Goal: Transaction & Acquisition: Obtain resource

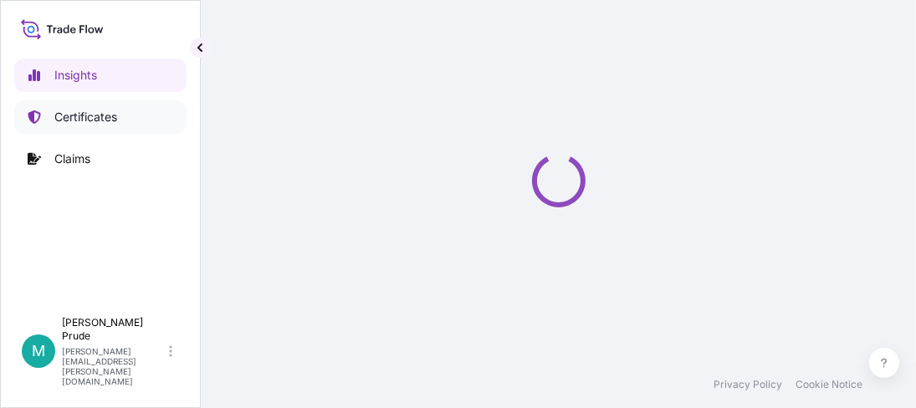
click at [85, 125] on link "Certificates" at bounding box center [100, 116] width 172 height 33
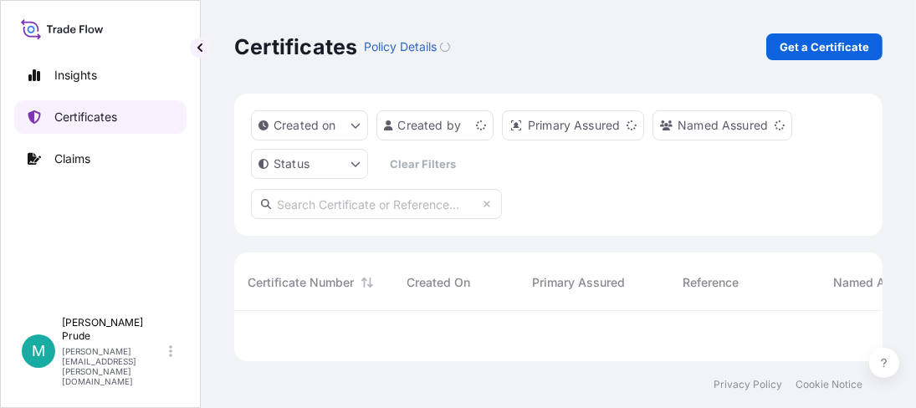
scroll to position [45, 635]
click at [756, 34] on div "Certificates Policy Details Get a Certificate" at bounding box center [558, 46] width 648 height 27
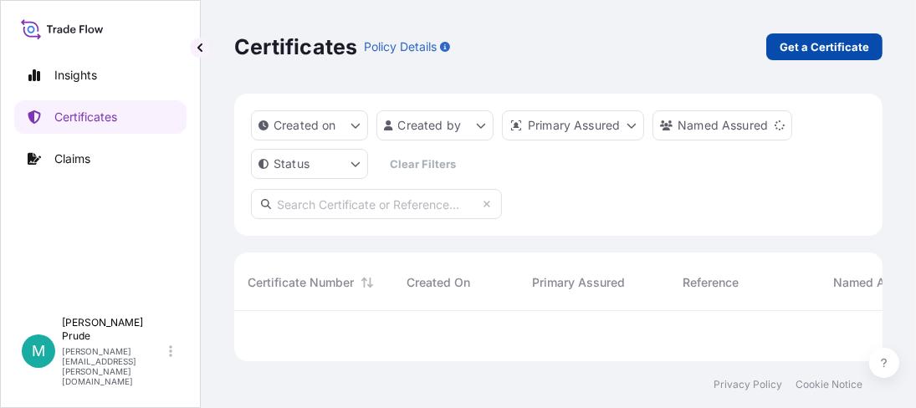
click at [806, 48] on p "Get a Certificate" at bounding box center [823, 46] width 89 height 17
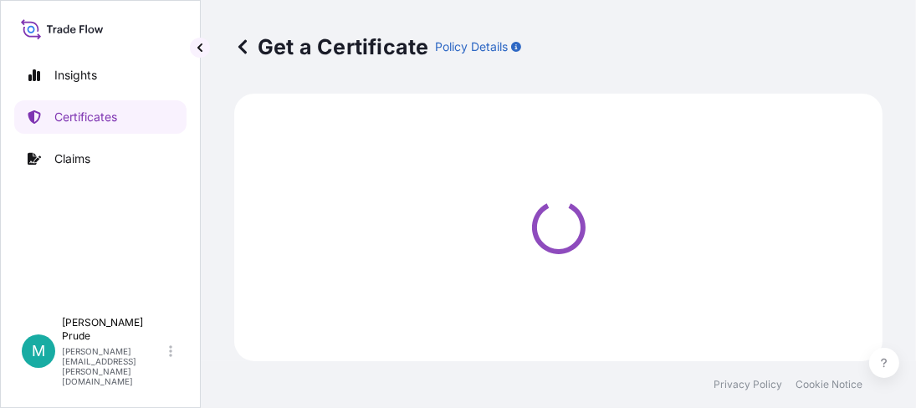
select select "Barge"
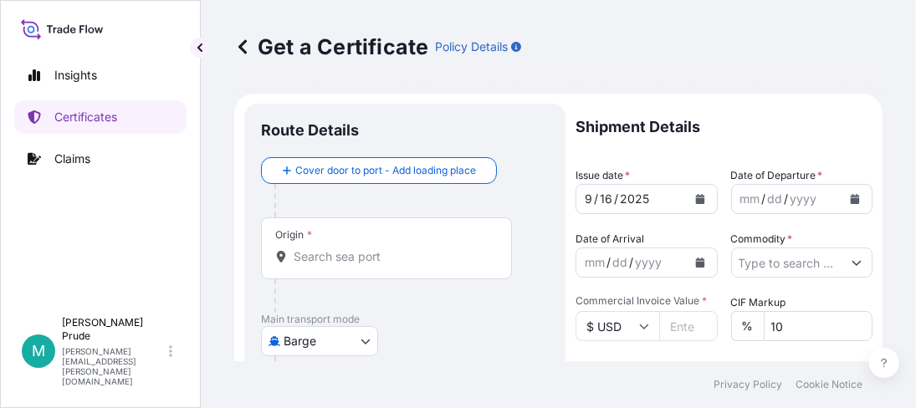
click at [852, 191] on button "Calendar" at bounding box center [854, 199] width 27 height 27
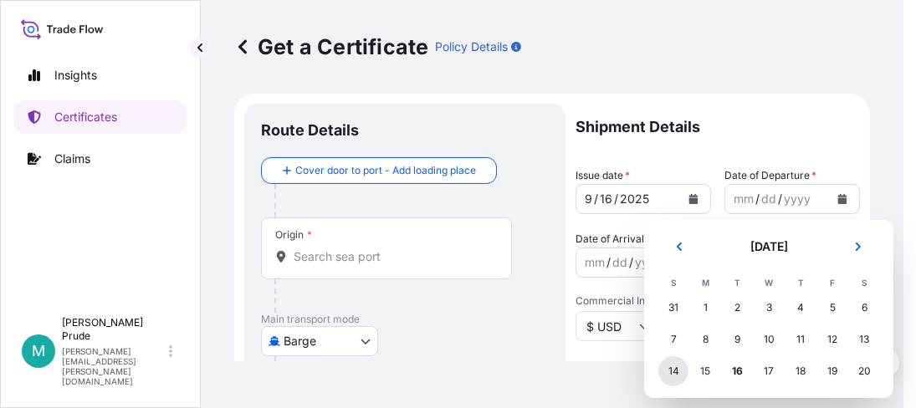
click at [671, 370] on div "14" at bounding box center [673, 371] width 30 height 30
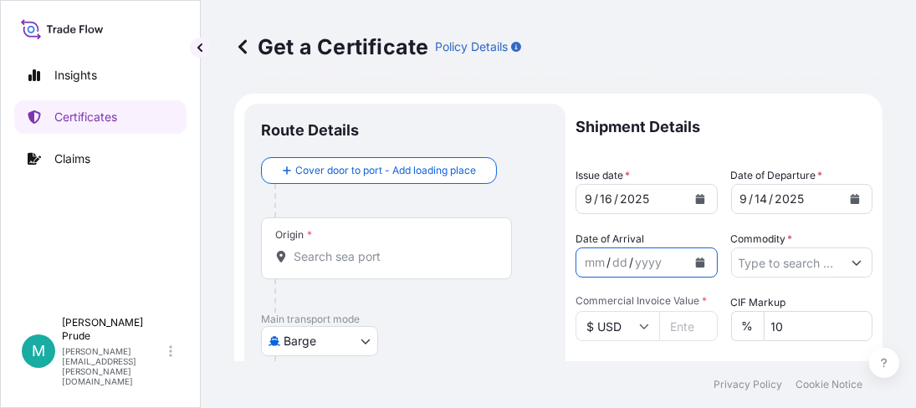
click at [695, 263] on icon "Calendar" at bounding box center [699, 263] width 9 height 10
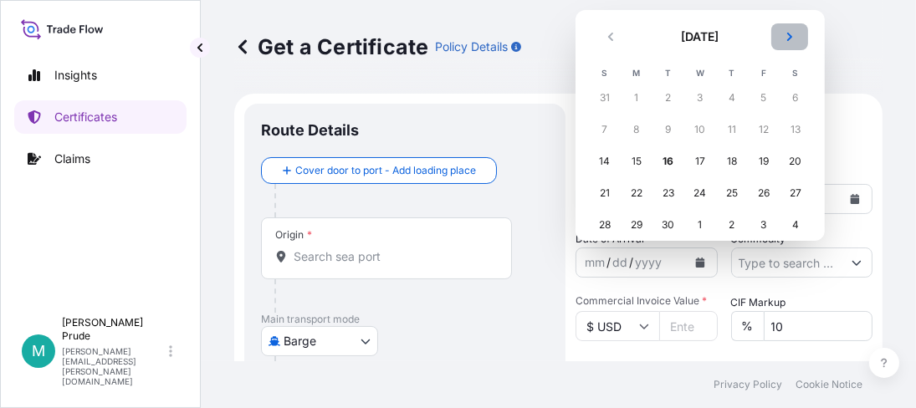
click at [787, 34] on icon "Next" at bounding box center [789, 37] width 10 height 10
click at [733, 225] on div "30" at bounding box center [732, 225] width 30 height 30
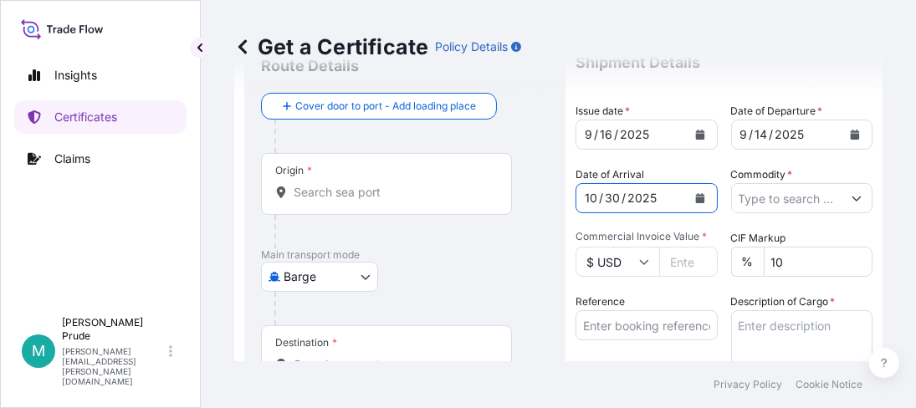
scroll to position [83, 0]
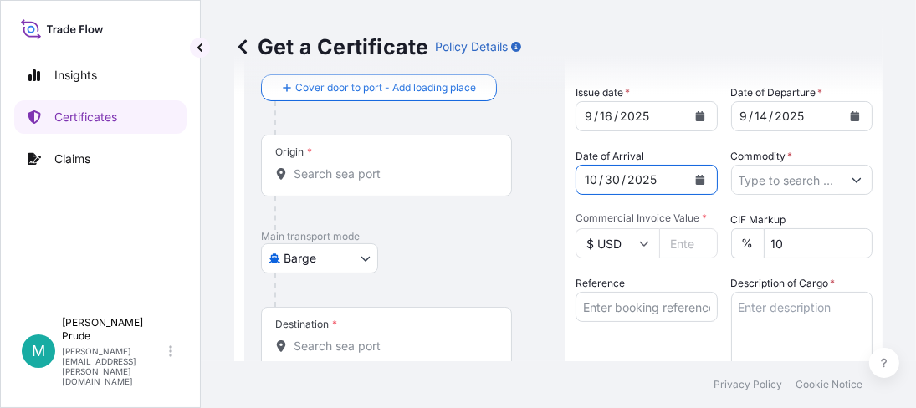
click at [851, 178] on button "Show suggestions" at bounding box center [856, 180] width 30 height 30
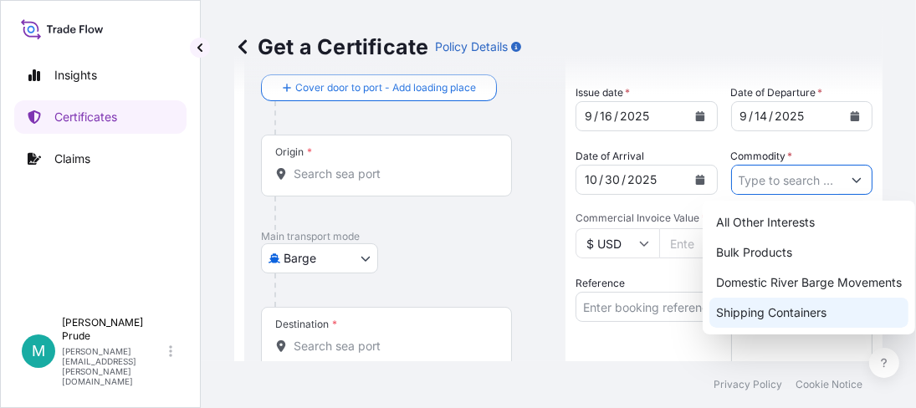
click at [841, 305] on div "Shipping Containers" at bounding box center [808, 313] width 199 height 30
type input "Shipping Containers"
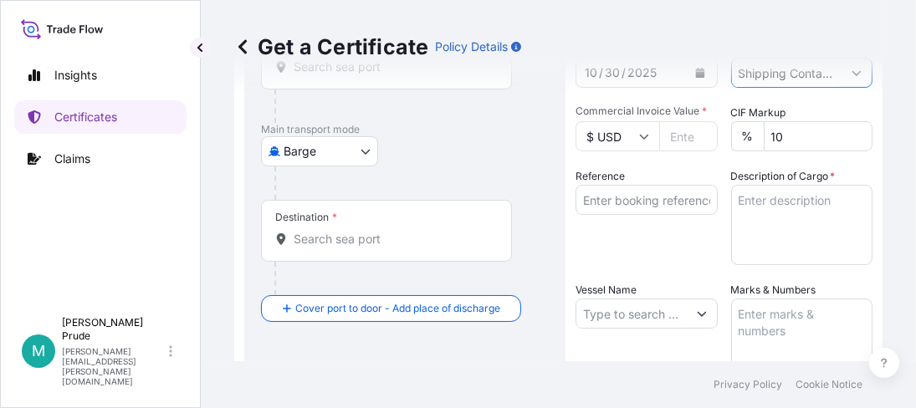
scroll to position [167, 0]
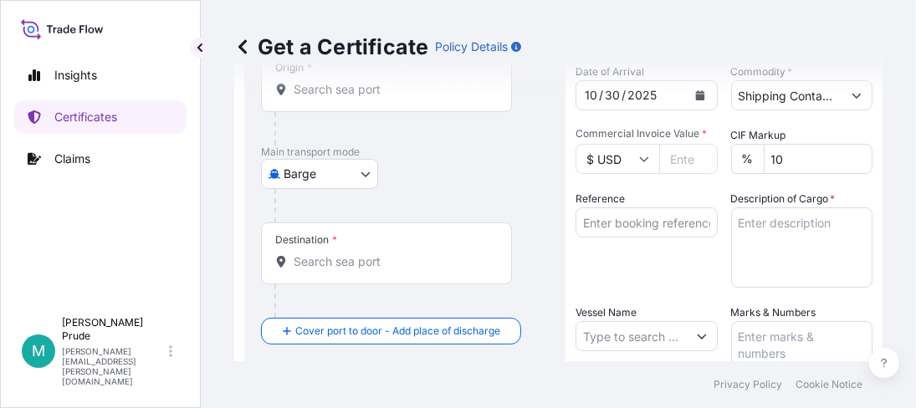
click at [676, 158] on input "Commercial Invoice Value *" at bounding box center [688, 159] width 59 height 30
paste input "28324.05"
type input "28324.05"
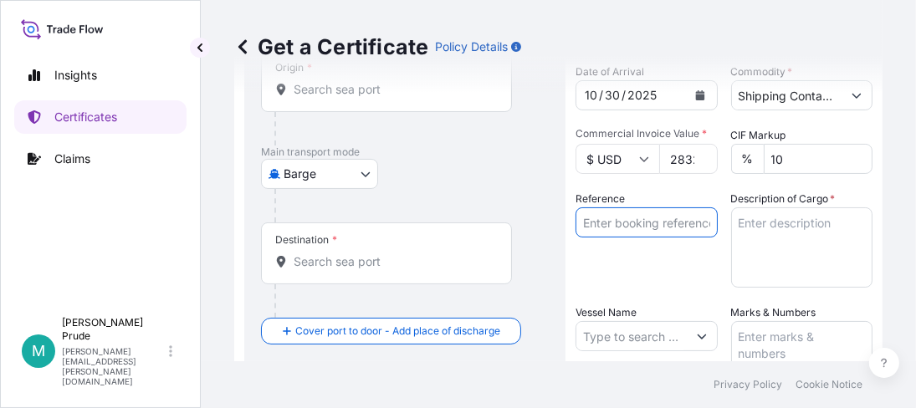
click at [625, 215] on input "Reference" at bounding box center [646, 222] width 142 height 30
paste input "80000109414"
type input "80000109414"
click at [766, 220] on textarea "Description of Cargo *" at bounding box center [802, 247] width 142 height 80
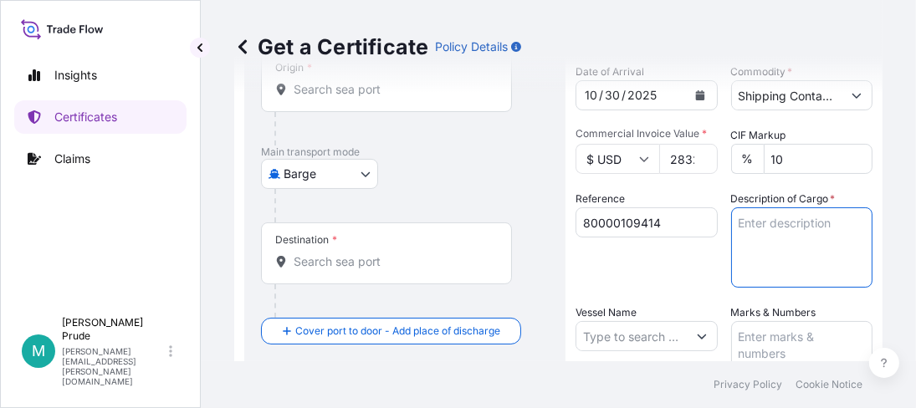
paste textarea "121 BOXES CARBOPOL 934P NF POLYMER, BOX Not Regulated. NMFC 156200 PLASTIC MATL…"
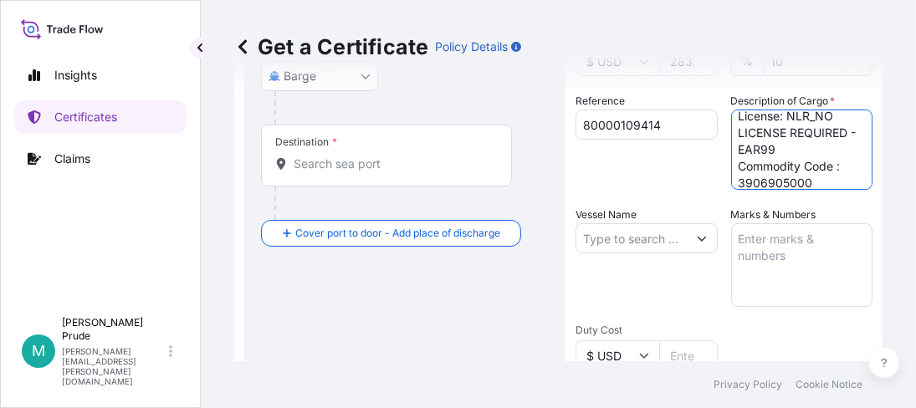
scroll to position [334, 0]
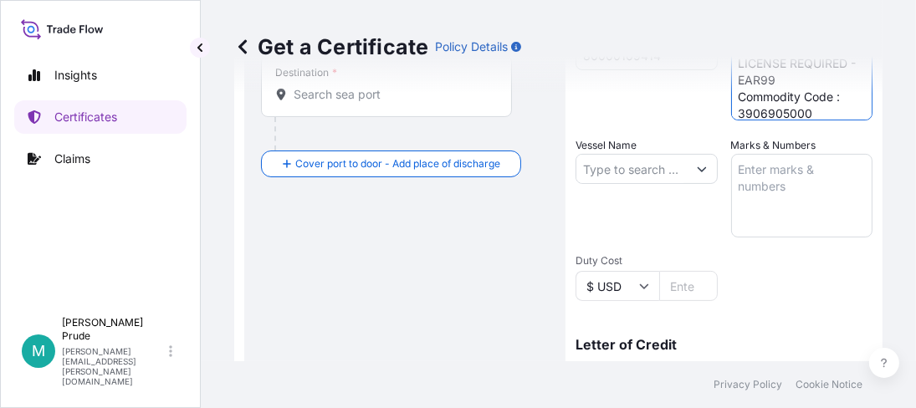
type textarea "121 BOXES CARBOPOL 934P NF POLYMER, BOX Not Regulated. NMFC 156200 PLASTIC MATL…"
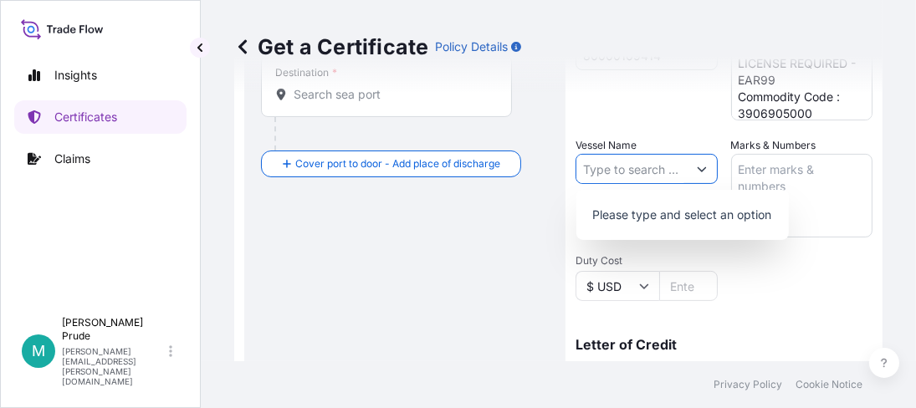
click at [691, 179] on button "Show suggestions" at bounding box center [701, 169] width 30 height 30
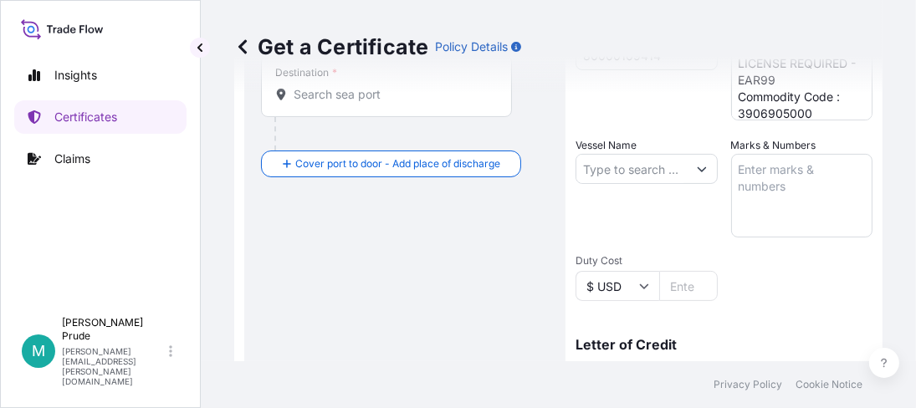
click at [644, 157] on input "Vessel Name" at bounding box center [631, 169] width 110 height 30
paste input "CONTI COURAGE"
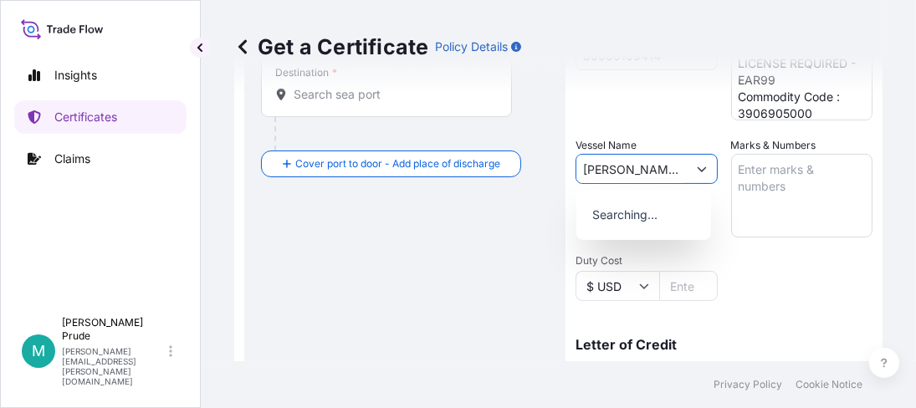
scroll to position [0, 6]
type input "CONTI COURAGE"
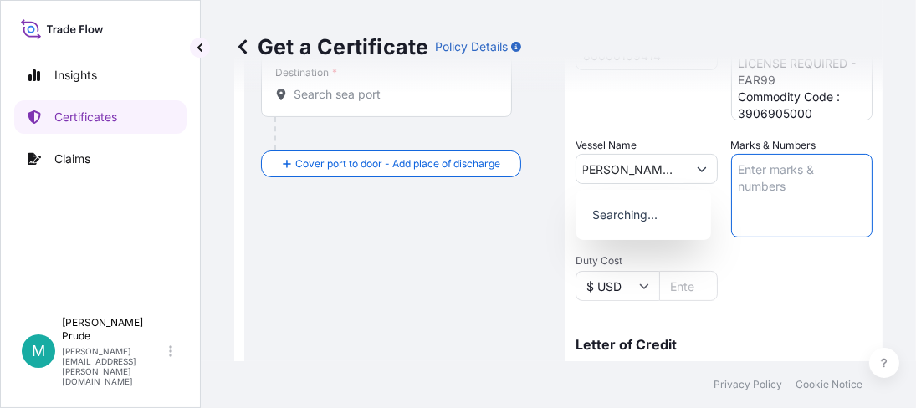
scroll to position [0, 0]
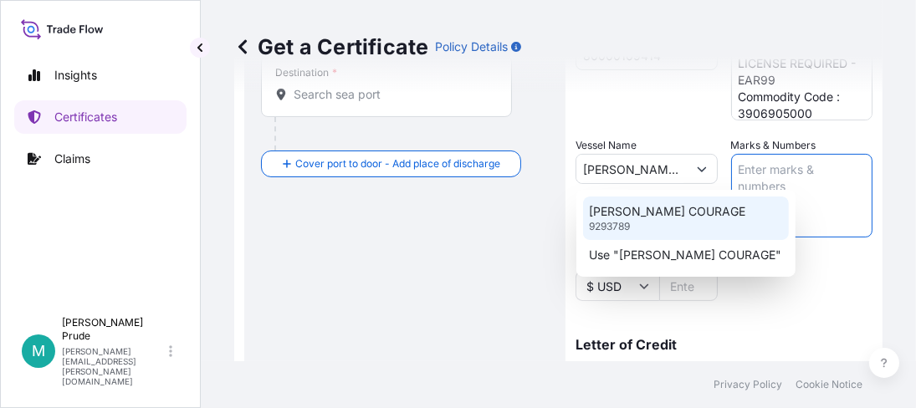
click at [625, 217] on p "CONTI COURAGE" at bounding box center [667, 211] width 156 height 17
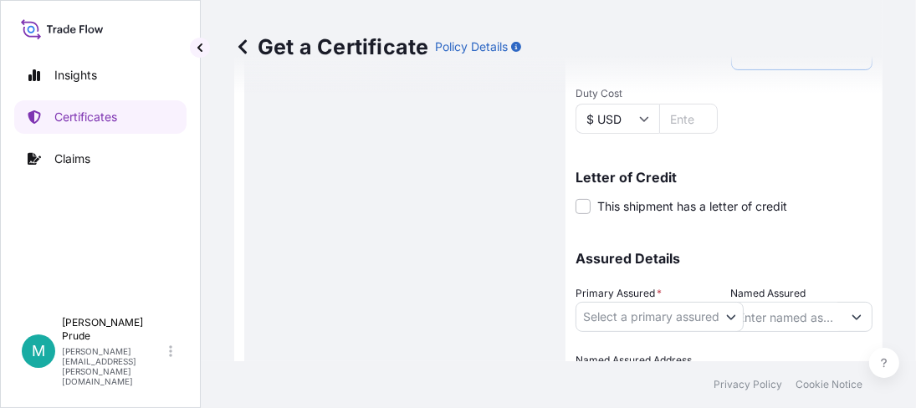
scroll to position [594, 0]
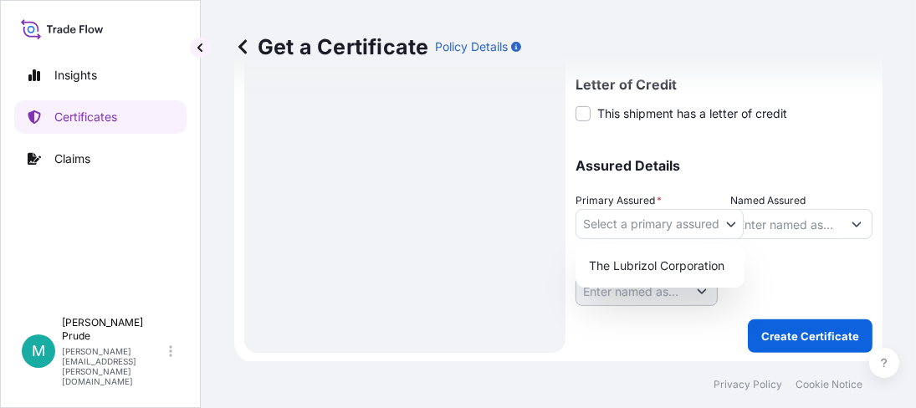
click at [589, 232] on body "0 options available. 0 options available. 2 options available. Insights Certifi…" at bounding box center [458, 204] width 916 height 408
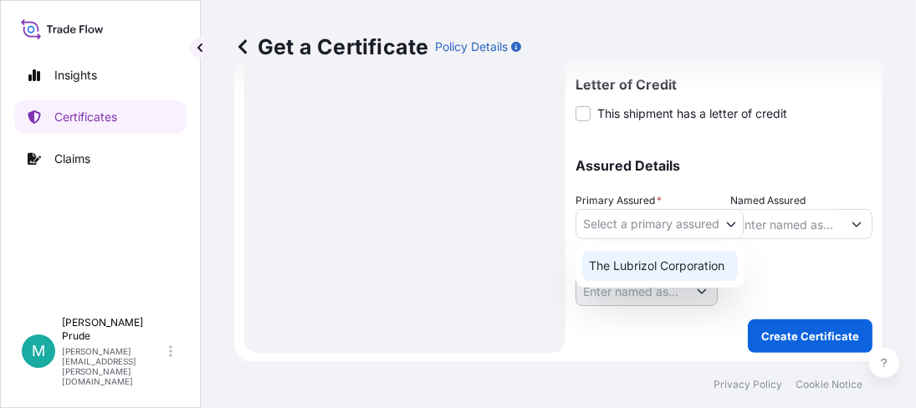
click at [606, 263] on div "The Lubrizol Corporation" at bounding box center [660, 266] width 156 height 30
select select "31566"
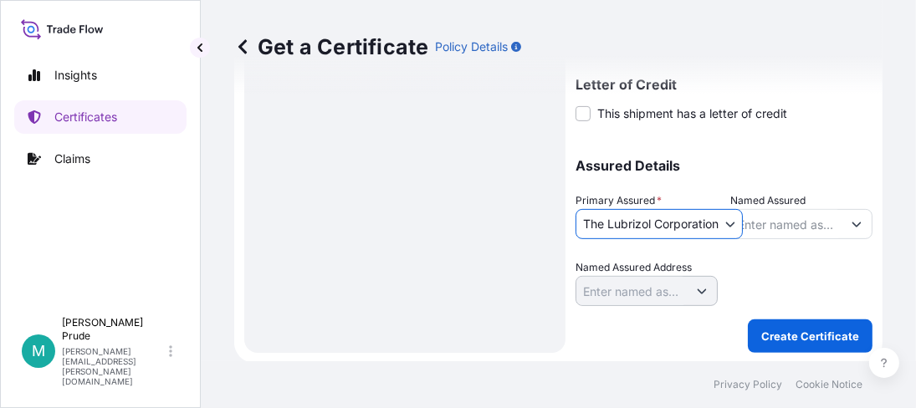
click at [808, 227] on input "Named Assured" at bounding box center [787, 224] width 110 height 30
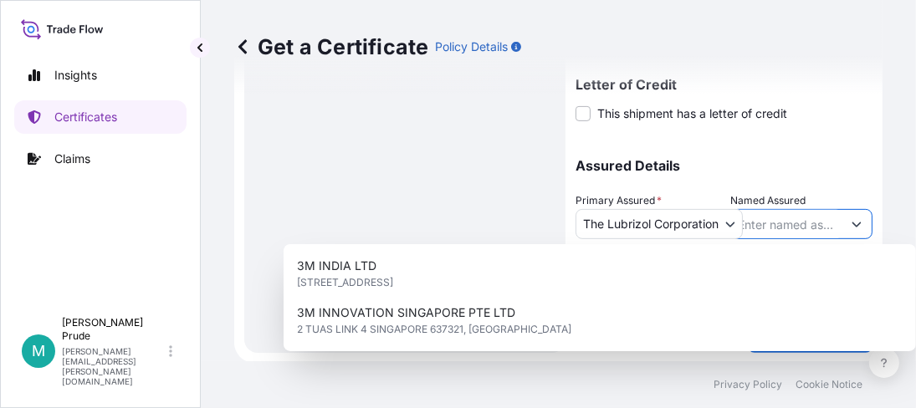
drag, startPoint x: 757, startPoint y: 218, endPoint x: 734, endPoint y: 230, distance: 25.4
click at [757, 221] on input "Named Assured" at bounding box center [787, 224] width 110 height 30
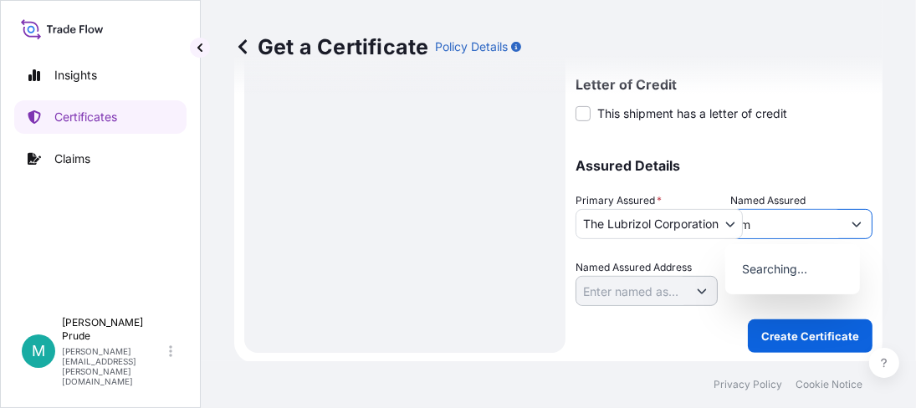
type input "i"
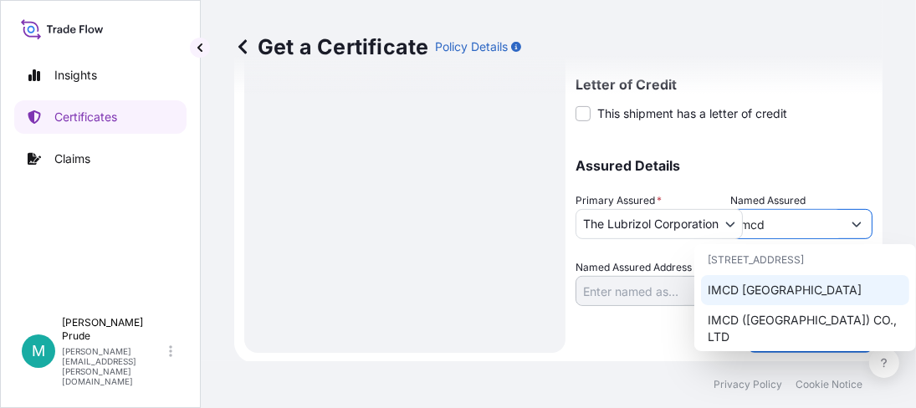
scroll to position [669, 0]
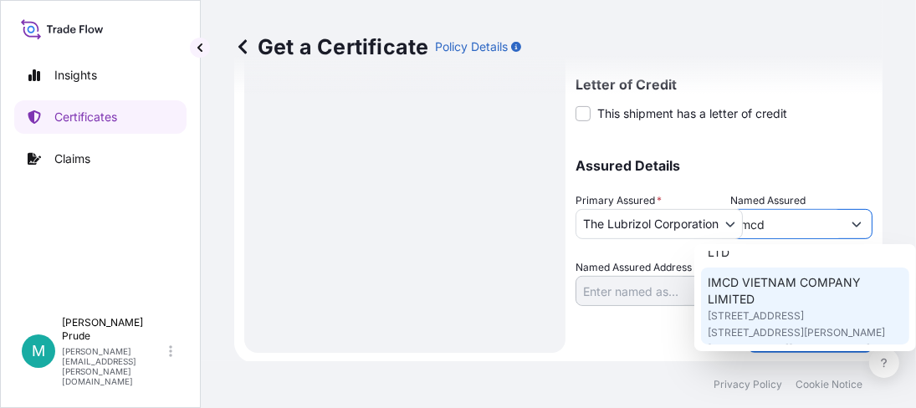
click at [763, 304] on span "IMCD VIETNAM COMPANY LIMITED" at bounding box center [804, 290] width 195 height 33
type input "IMCD VIETNAM COMPANY LIMITED"
type input "ROOM 12-01, 12TH FLOOR,PEARL 5 TOWER,NO. 5 LE QUY DON STREET,VO THI SAU WARD, D…"
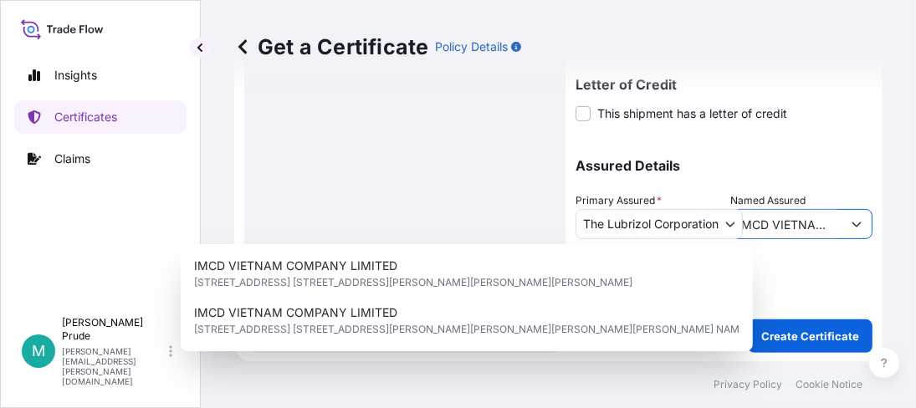
click at [851, 218] on button "Show suggestions" at bounding box center [856, 224] width 30 height 30
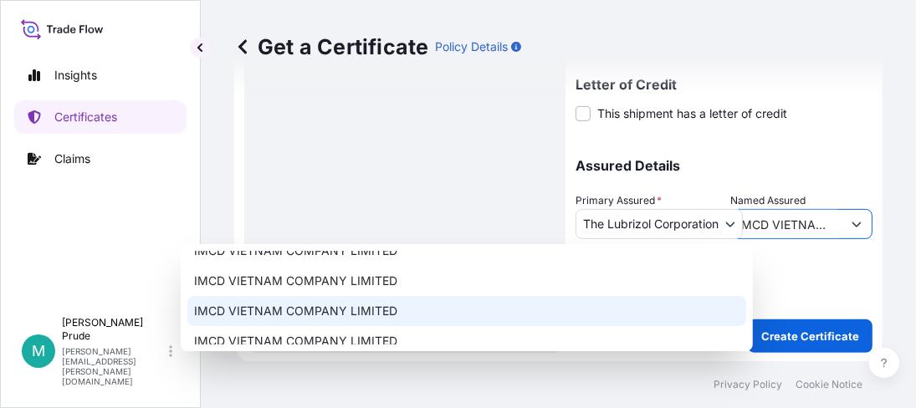
scroll to position [0, 0]
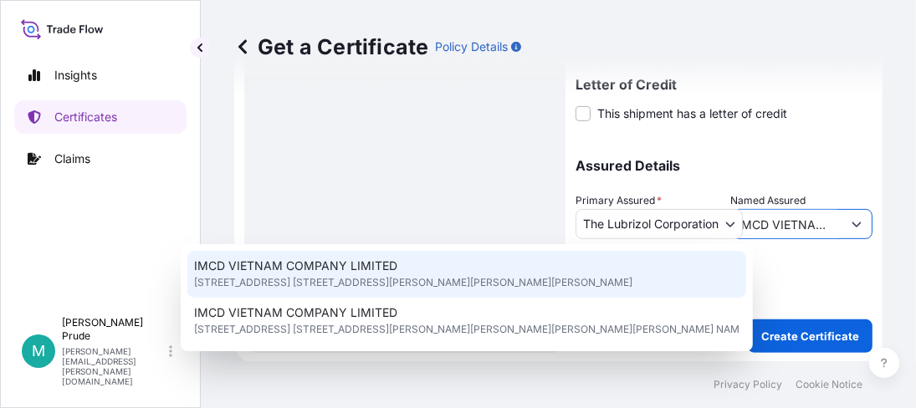
click at [823, 222] on input "IMCD VIETNAM COMPANY LIMITED" at bounding box center [787, 224] width 110 height 30
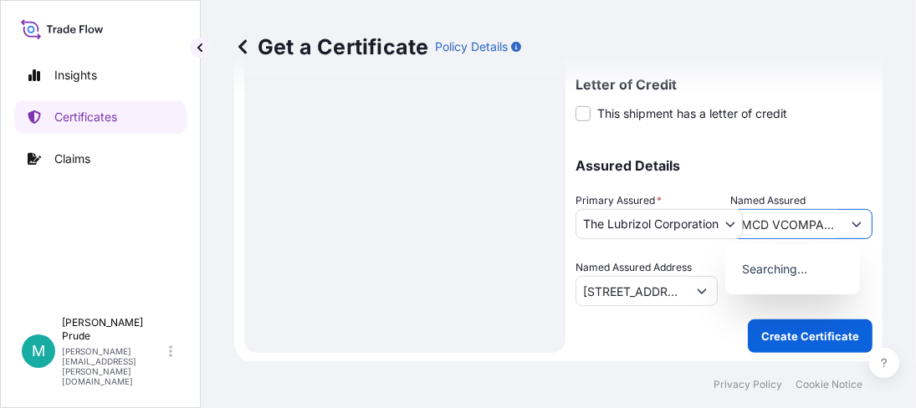
click at [842, 216] on button "Show suggestions" at bounding box center [856, 224] width 30 height 30
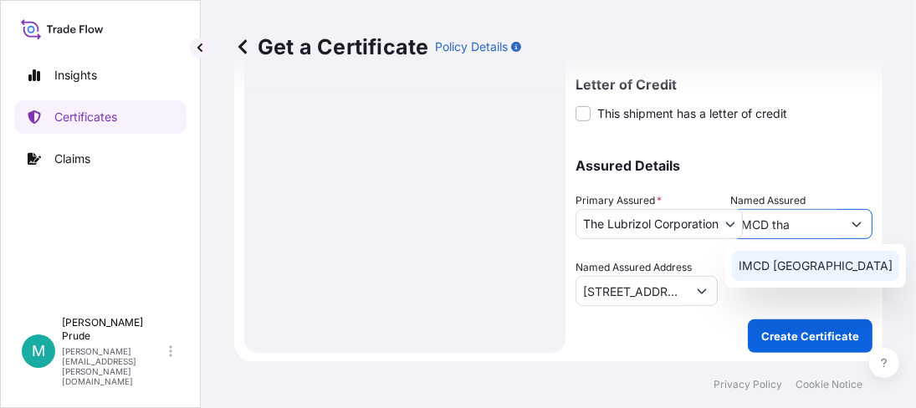
click at [808, 263] on span "IMCD Thailand" at bounding box center [815, 266] width 154 height 17
type input "IMCD Thailand"
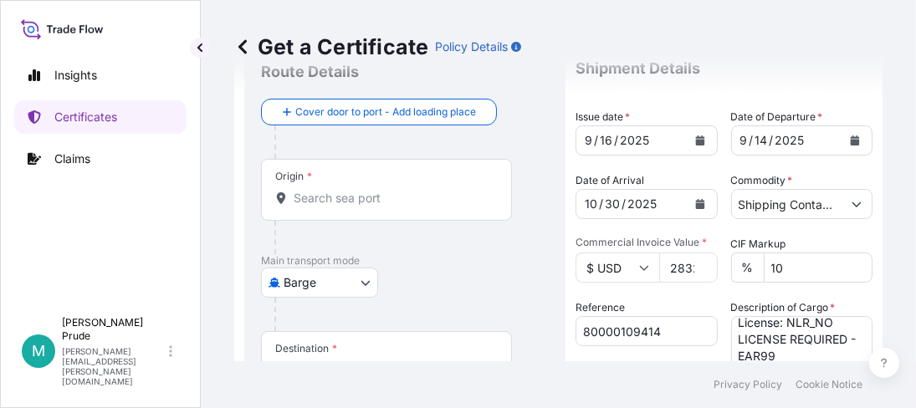
scroll to position [167, 0]
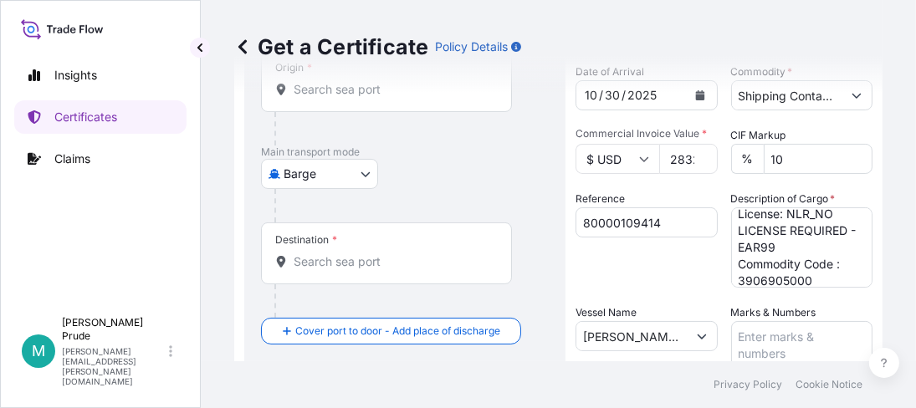
type input "IMCD Thailand"
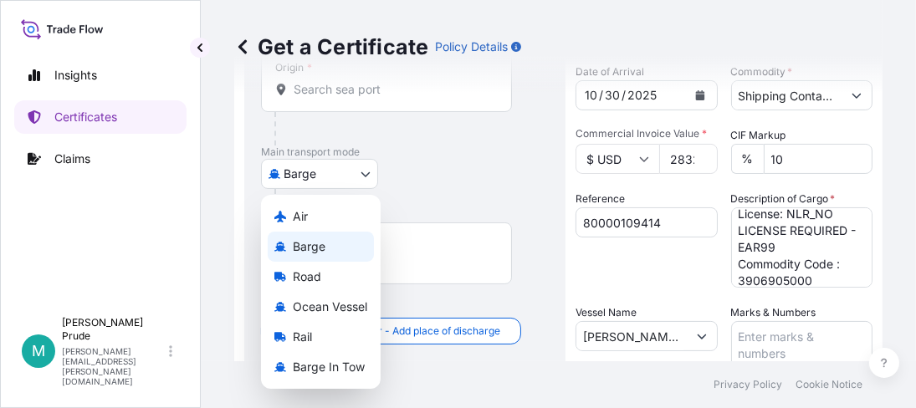
click at [370, 174] on body "0 options available. 1 option available. 0 options available. 1 option availabl…" at bounding box center [458, 204] width 916 height 408
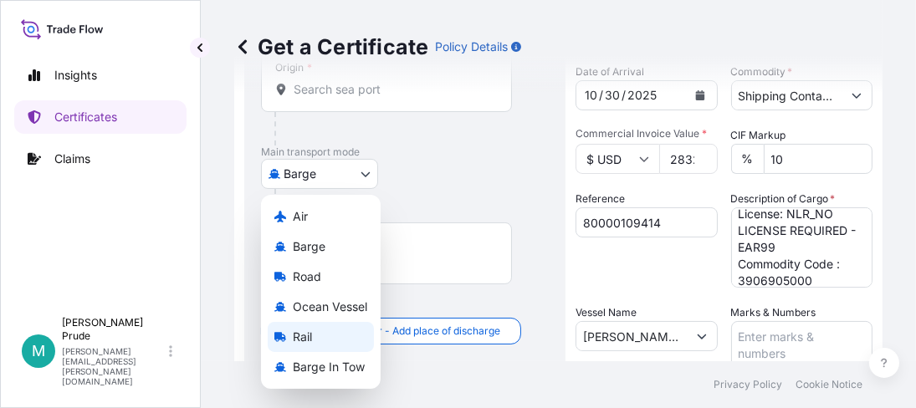
click at [323, 314] on span "Ocean Vessel" at bounding box center [330, 306] width 74 height 17
select select "Ocean Vessel"
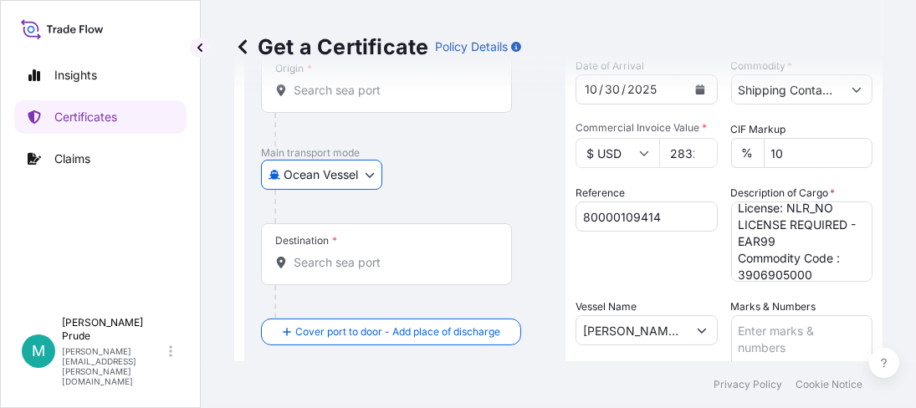
scroll to position [89, 0]
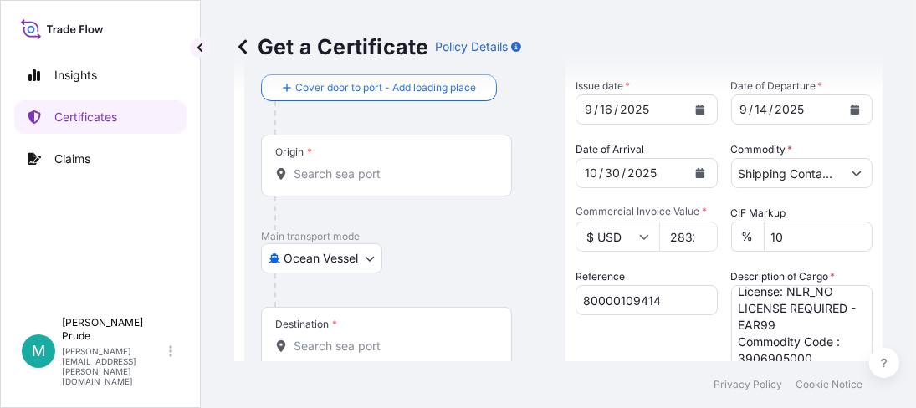
click at [329, 171] on input "Origin *" at bounding box center [391, 174] width 197 height 17
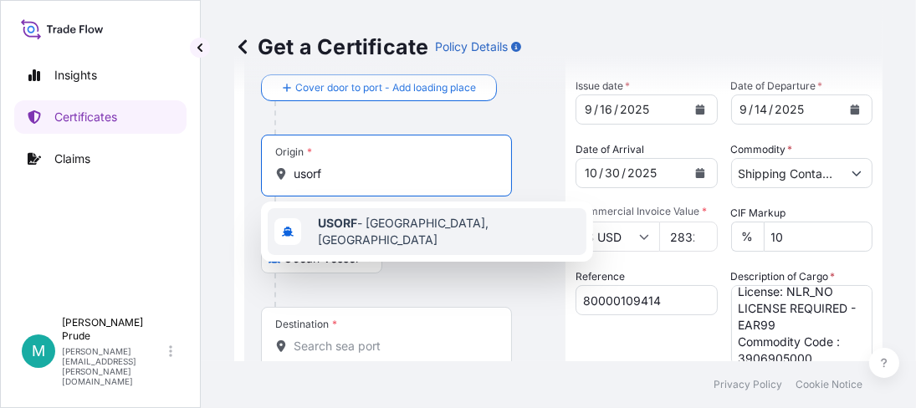
click at [369, 223] on span "USORF - Norfolk, United States" at bounding box center [449, 231] width 262 height 33
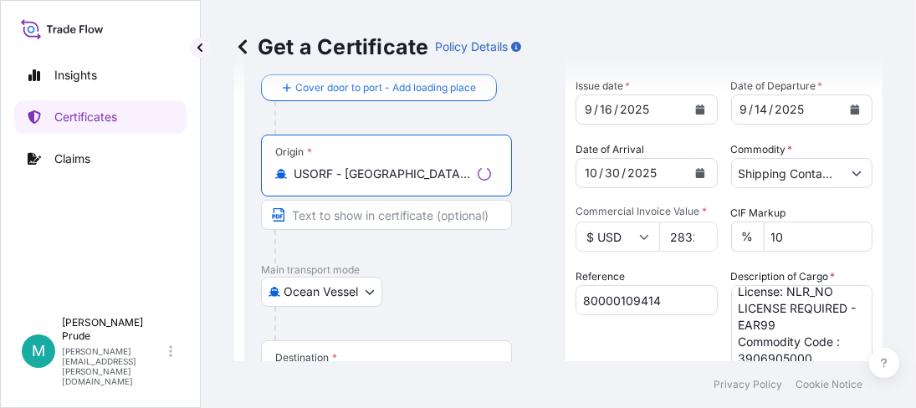
scroll to position [257, 0]
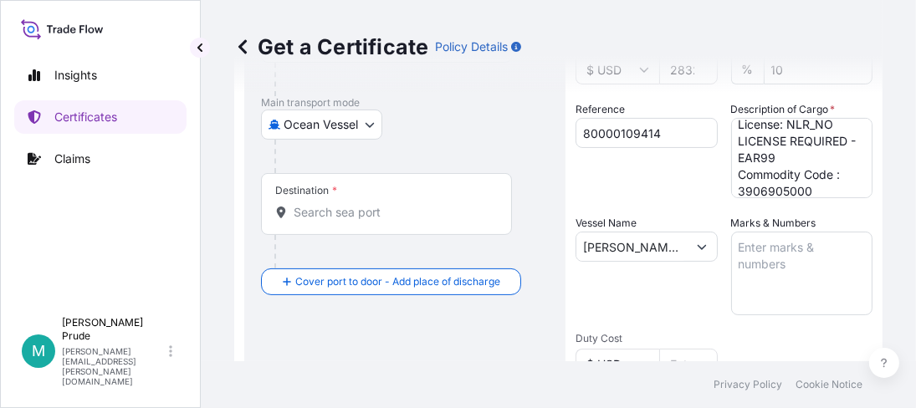
type input "USORF - Norfolk, United States"
click at [303, 209] on input "Destination *" at bounding box center [391, 212] width 197 height 17
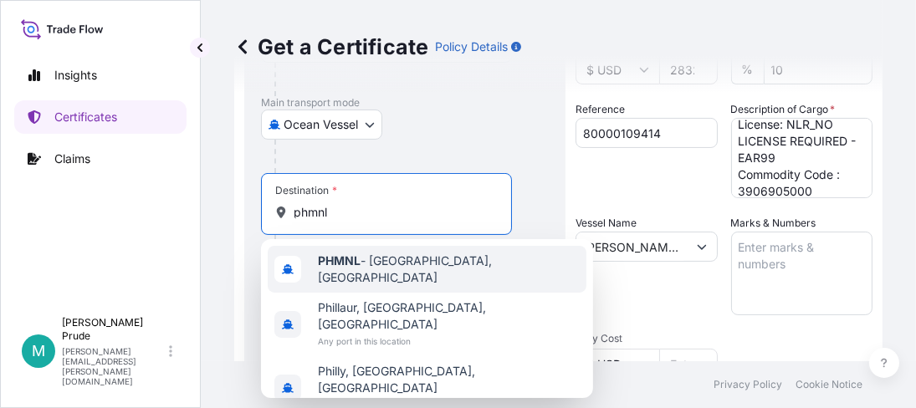
click at [377, 272] on span "PHMNL - Manila, Philippines" at bounding box center [449, 269] width 262 height 33
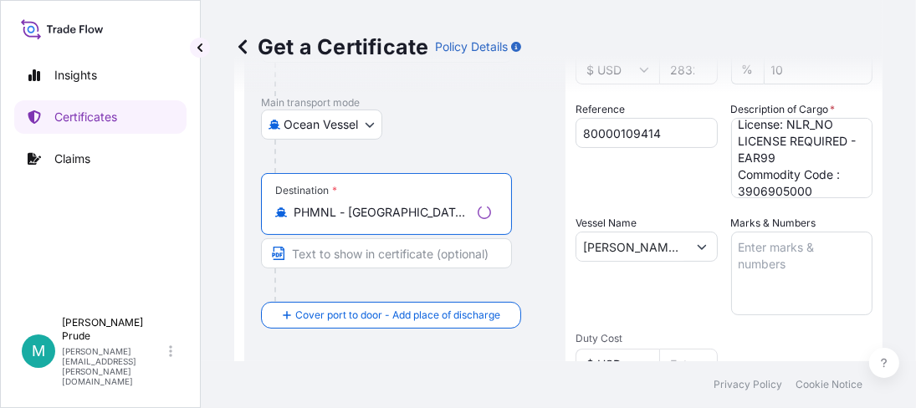
type input "PHMNL - Manila, Philippines"
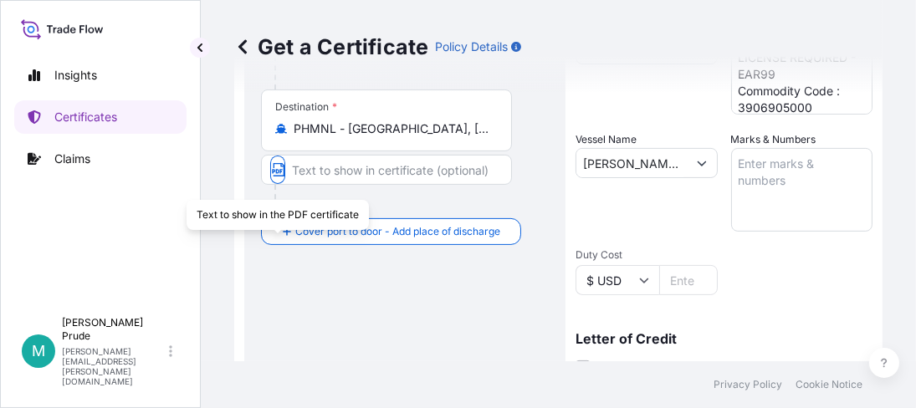
scroll to position [594, 0]
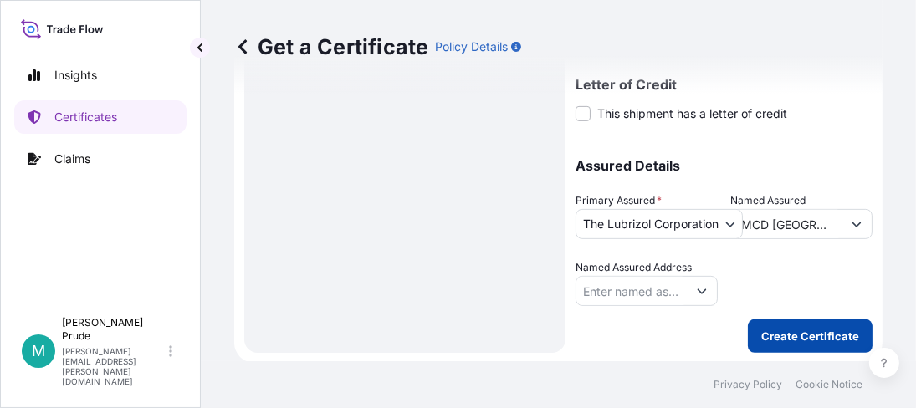
click at [833, 336] on p "Create Certificate" at bounding box center [810, 336] width 98 height 17
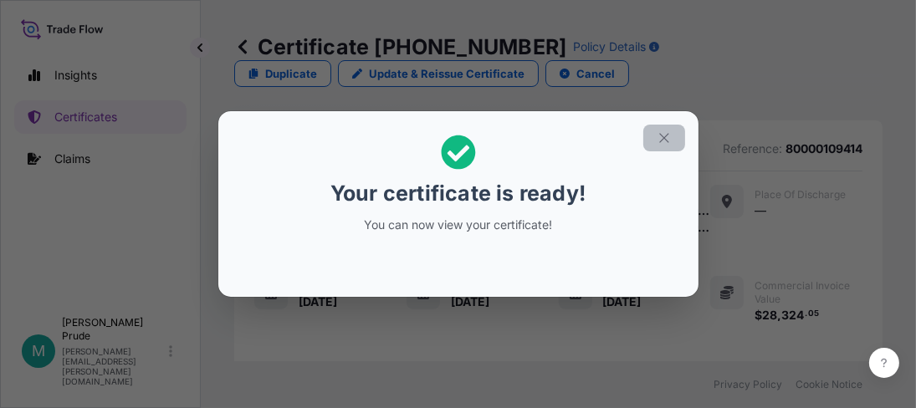
click at [664, 141] on icon "button" at bounding box center [663, 137] width 15 height 15
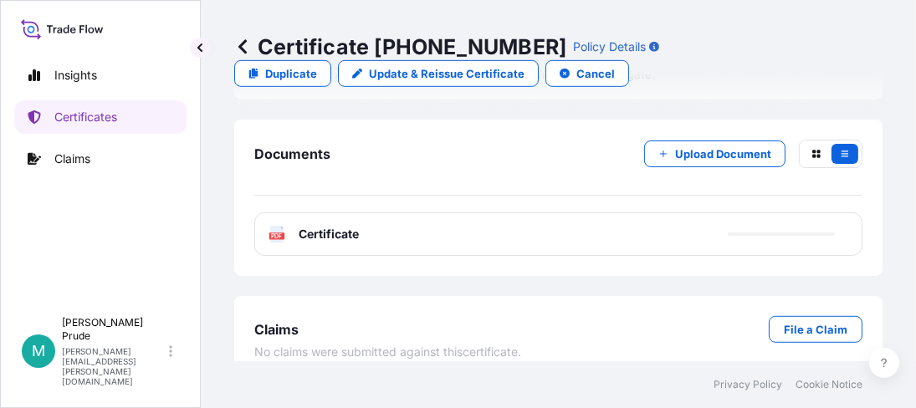
scroll to position [984, 0]
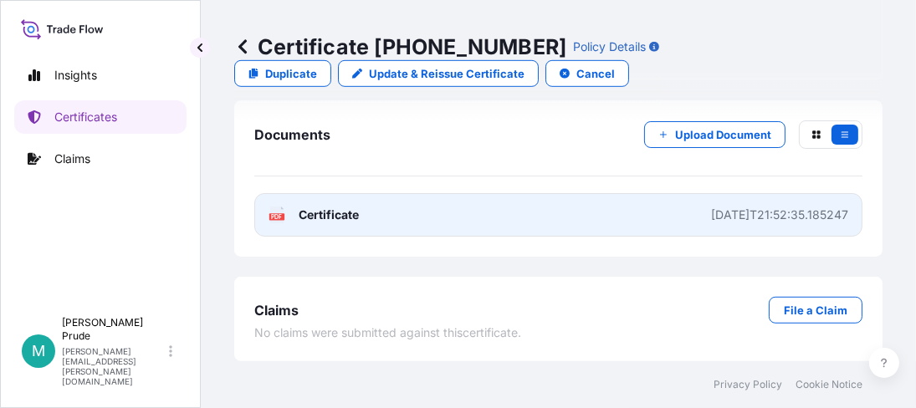
click at [285, 217] on div "PDF Certificate" at bounding box center [313, 215] width 90 height 17
